Goal: Transaction & Acquisition: Purchase product/service

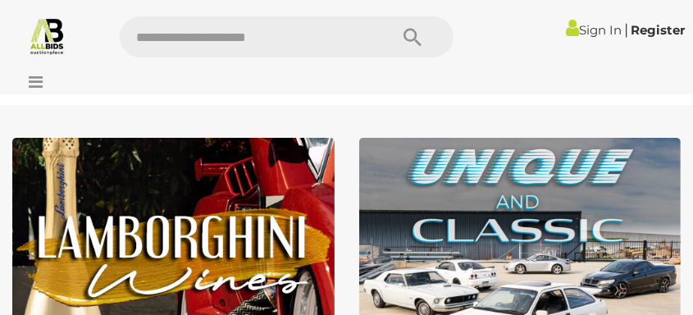
click at [443, 36] on button "Search" at bounding box center [413, 36] width 82 height 41
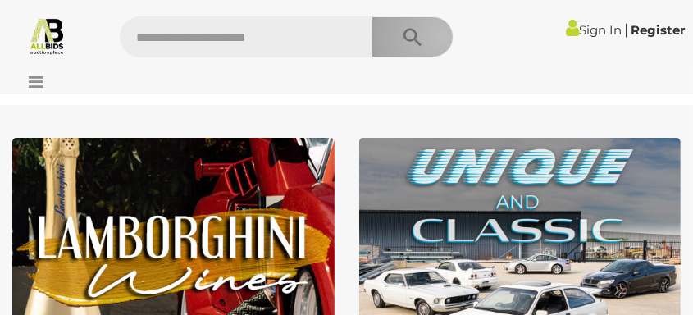
click at [443, 36] on button "Search" at bounding box center [413, 36] width 82 height 41
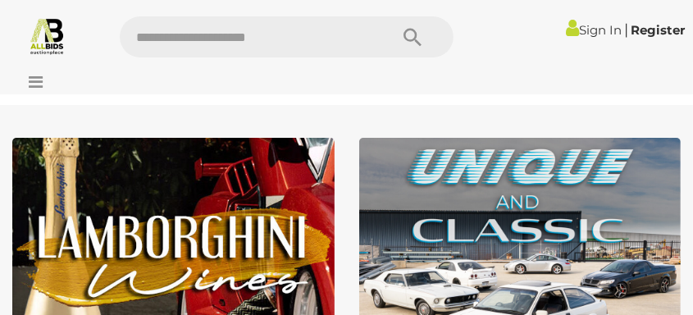
click at [588, 30] on link "Sign In" at bounding box center [594, 30] width 56 height 16
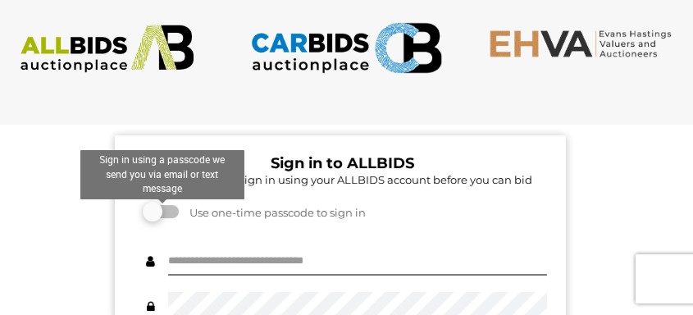
click at [171, 213] on label at bounding box center [162, 211] width 33 height 13
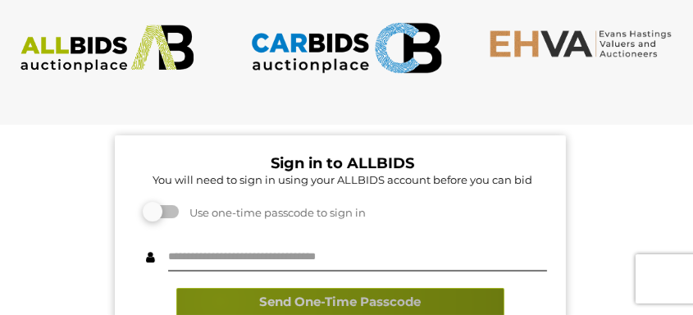
click at [219, 300] on button "Send One-Time Passcode" at bounding box center [340, 302] width 328 height 29
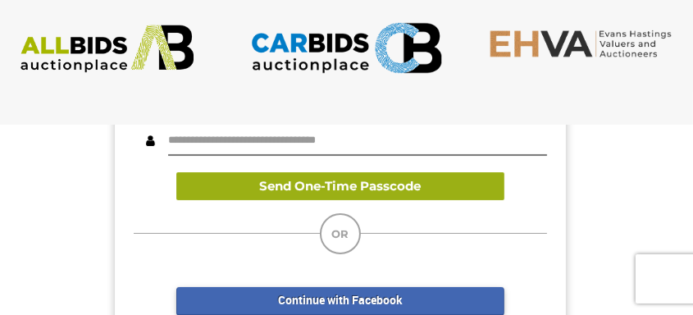
scroll to position [169, 0]
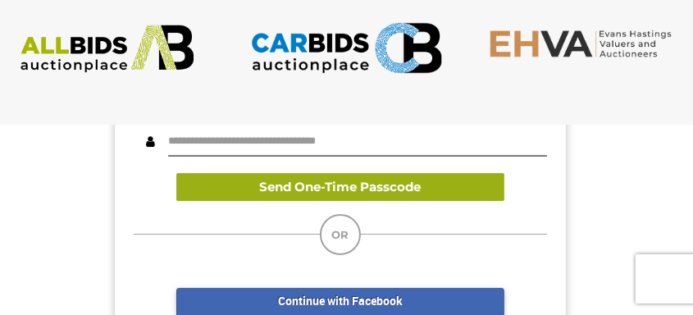
click at [219, 300] on link "Continue with Facebook" at bounding box center [340, 302] width 328 height 29
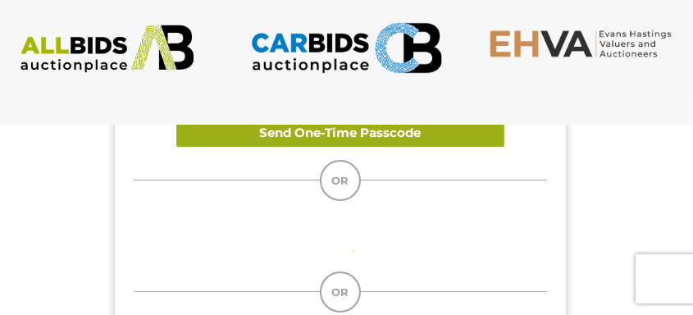
scroll to position [227, 0]
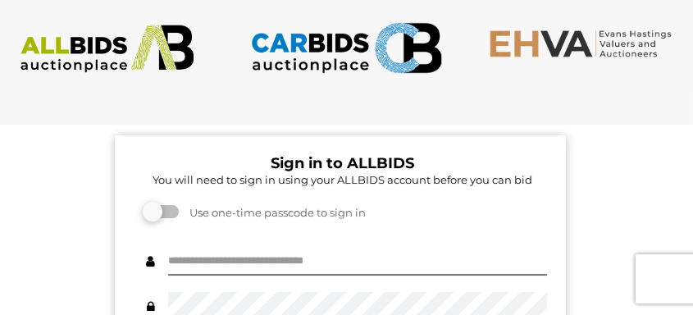
click at [586, 104] on div at bounding box center [346, 108] width 693 height 33
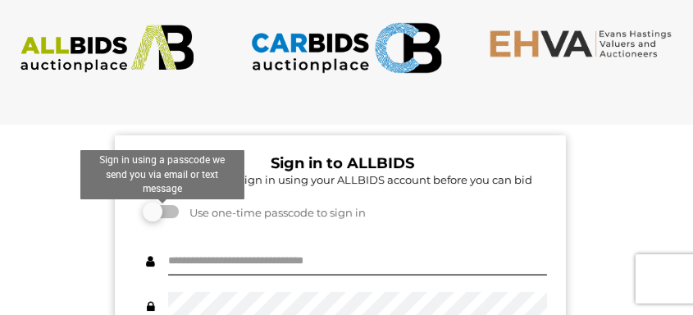
click at [165, 210] on label at bounding box center [162, 211] width 33 height 13
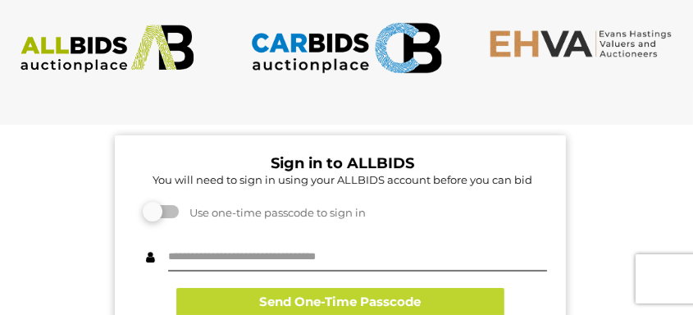
drag, startPoint x: 142, startPoint y: 204, endPoint x: 68, endPoint y: 216, distance: 74.7
click at [247, 259] on input "text" at bounding box center [357, 257] width 379 height 29
